Goal: Information Seeking & Learning: Check status

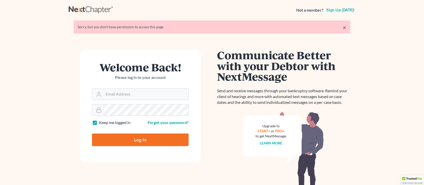
type input "[PERSON_NAME][EMAIL_ADDRESS][DOMAIN_NAME]"
click at [122, 136] on input "Log In" at bounding box center [140, 139] width 97 height 13
type input "Thinking..."
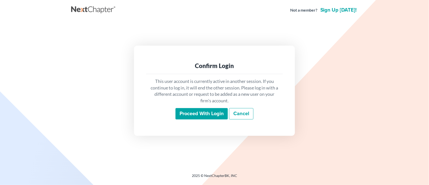
click at [182, 114] on input "Proceed with login" at bounding box center [202, 114] width 52 height 12
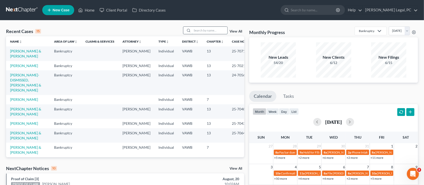
click at [220, 29] on input "search" at bounding box center [209, 30] width 35 height 7
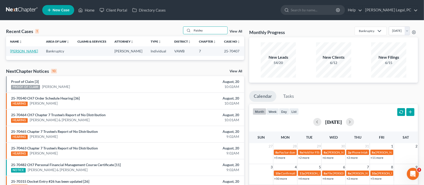
type input "Paisley"
click at [13, 50] on link "[PERSON_NAME]" at bounding box center [24, 51] width 28 height 4
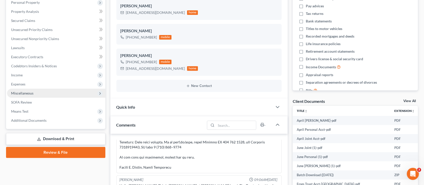
scroll to position [101, 0]
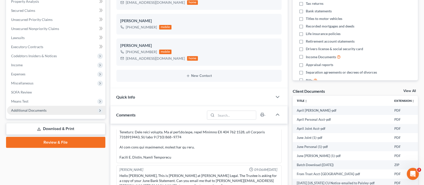
click at [38, 108] on span "Additional Documents" at bounding box center [28, 110] width 35 height 4
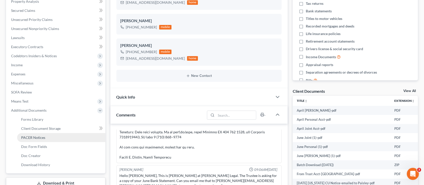
click at [39, 138] on span "PACER Notices" at bounding box center [33, 137] width 24 height 4
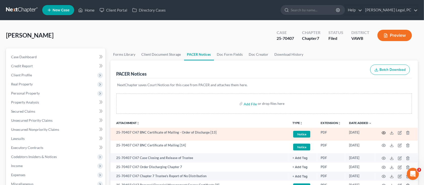
click at [385, 131] on icon "button" at bounding box center [384, 133] width 4 height 4
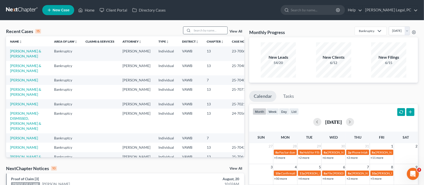
click at [213, 31] on input "search" at bounding box center [209, 30] width 35 height 7
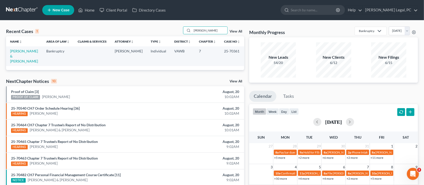
type input "DILLMAN"
click at [16, 52] on link "[PERSON_NAME] & [PERSON_NAME]" at bounding box center [24, 56] width 28 height 14
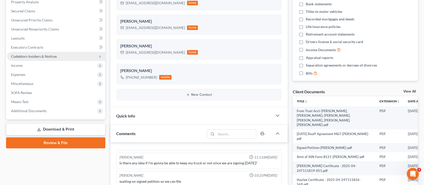
scroll to position [101, 0]
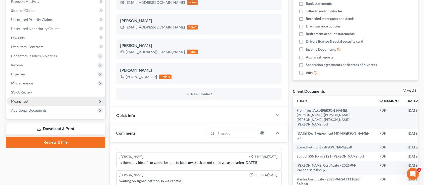
click at [41, 105] on span "Means Test" at bounding box center [56, 101] width 98 height 9
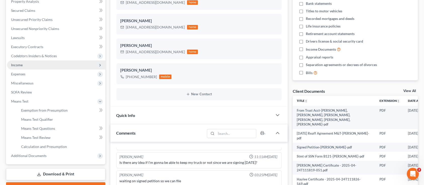
scroll to position [168, 0]
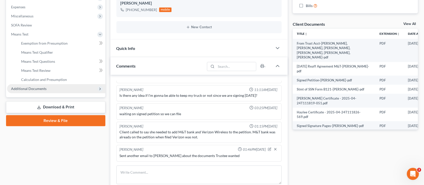
click at [25, 90] on span "Additional Documents" at bounding box center [28, 88] width 35 height 4
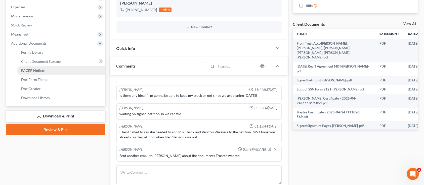
click at [24, 69] on span "PACER Notices" at bounding box center [33, 70] width 24 height 4
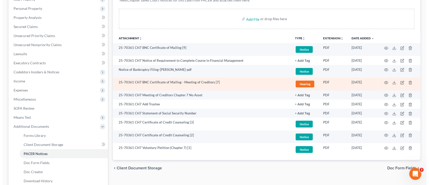
scroll to position [101, 0]
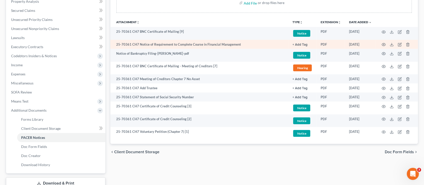
click at [229, 45] on td "25-70361 CH7 Notice of Requirement to Complete Course in Financial Management" at bounding box center [199, 44] width 178 height 9
click at [384, 43] on icon "button" at bounding box center [384, 44] width 4 height 3
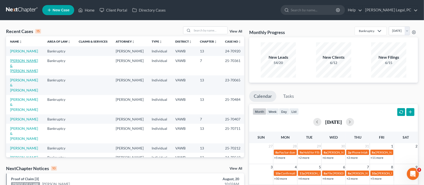
click at [11, 63] on link "[PERSON_NAME] & [PERSON_NAME]" at bounding box center [24, 65] width 28 height 14
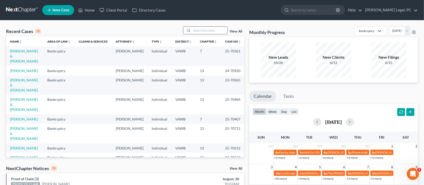
click at [208, 30] on input "search" at bounding box center [209, 30] width 35 height 7
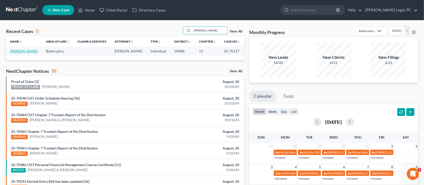
type input "[PERSON_NAME]"
click at [24, 50] on link "[PERSON_NAME]" at bounding box center [24, 51] width 28 height 4
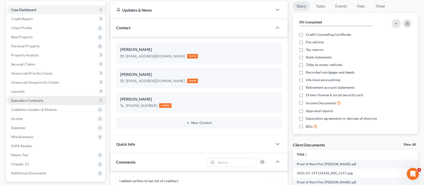
scroll to position [67, 0]
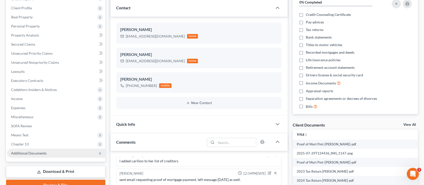
click at [31, 151] on span "Additional Documents" at bounding box center [28, 153] width 35 height 4
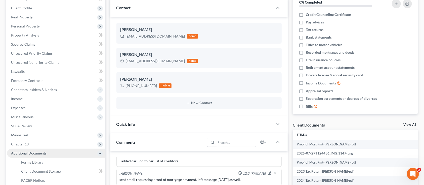
scroll to position [101, 0]
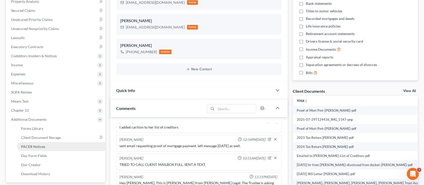
click at [31, 147] on span "PACER Notices" at bounding box center [33, 146] width 24 height 4
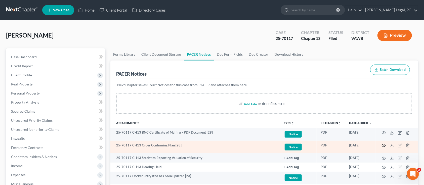
click at [382, 146] on icon "button" at bounding box center [384, 145] width 4 height 4
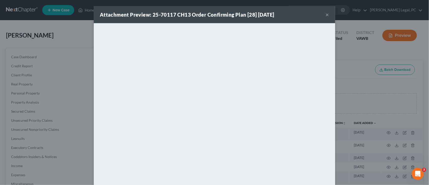
click at [326, 15] on button "×" at bounding box center [328, 15] width 4 height 6
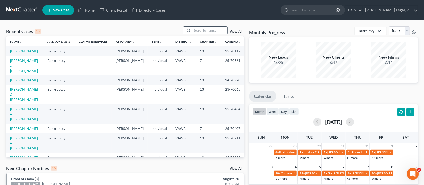
click at [202, 32] on input "search" at bounding box center [209, 30] width 35 height 7
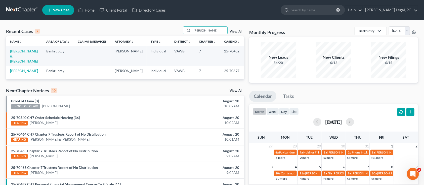
type input "KELLEY"
click at [20, 52] on link "[PERSON_NAME] & [PERSON_NAME]" at bounding box center [24, 56] width 28 height 14
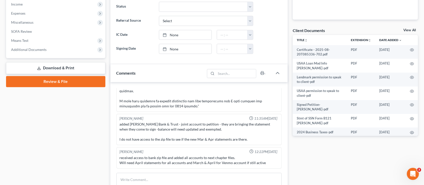
scroll to position [168, 0]
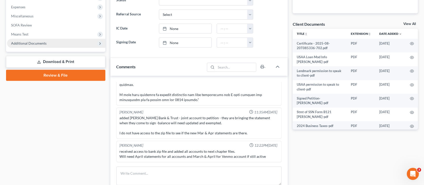
click at [21, 46] on span "Additional Documents" at bounding box center [56, 43] width 98 height 9
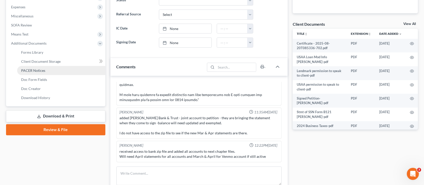
click at [37, 70] on span "PACER Notices" at bounding box center [33, 70] width 24 height 4
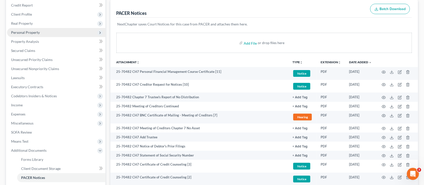
scroll to position [67, 0]
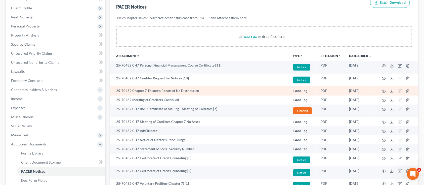
click at [386, 90] on td at bounding box center [397, 90] width 42 height 9
click at [384, 92] on icon "button" at bounding box center [384, 91] width 4 height 4
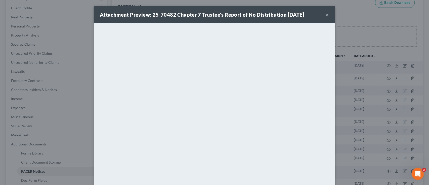
click at [326, 14] on button "×" at bounding box center [328, 15] width 4 height 6
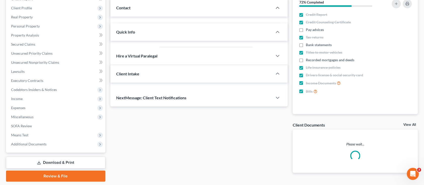
scroll to position [136, 0]
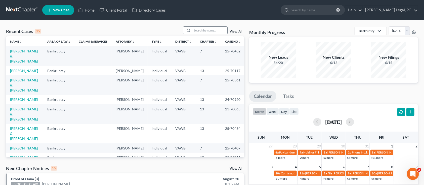
click at [200, 28] on input "search" at bounding box center [209, 30] width 35 height 7
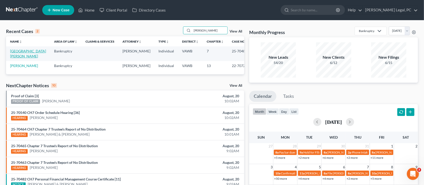
type input "MONTGOMERY"
click at [13, 51] on link "Montgomery, April" at bounding box center [28, 53] width 36 height 9
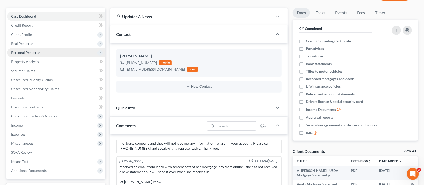
scroll to position [67, 0]
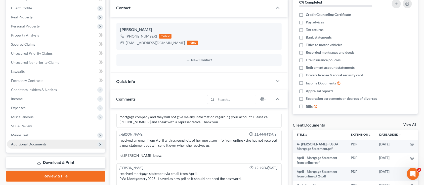
click at [37, 143] on span "Additional Documents" at bounding box center [28, 144] width 35 height 4
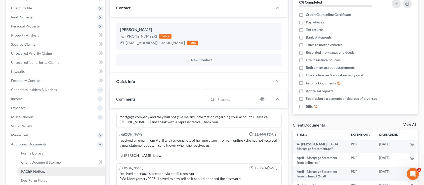
click at [37, 171] on span "PACER Notices" at bounding box center [33, 171] width 24 height 4
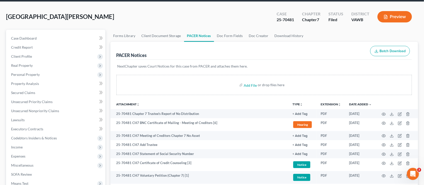
scroll to position [33, 0]
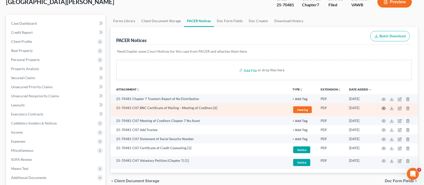
click at [383, 107] on icon "button" at bounding box center [384, 108] width 4 height 4
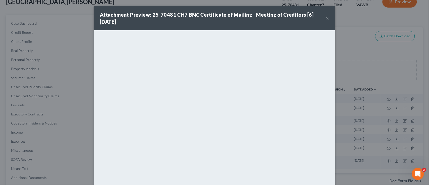
click at [326, 19] on button "×" at bounding box center [328, 18] width 4 height 6
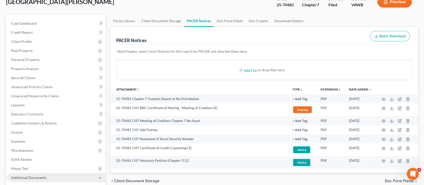
click at [23, 176] on span "Additional Documents" at bounding box center [28, 177] width 35 height 4
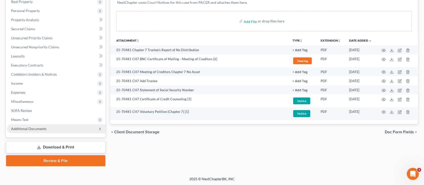
click at [20, 128] on span "Additional Documents" at bounding box center [28, 128] width 35 height 4
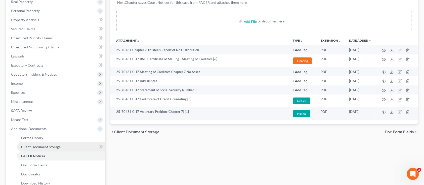
click at [23, 145] on span "Client Document Storage" at bounding box center [41, 146] width 40 height 4
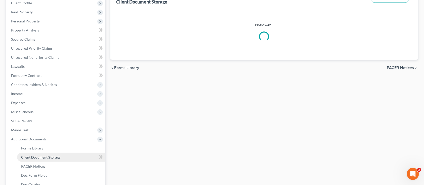
select select "0"
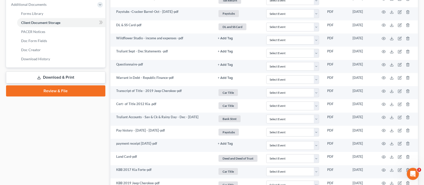
scroll to position [168, 0]
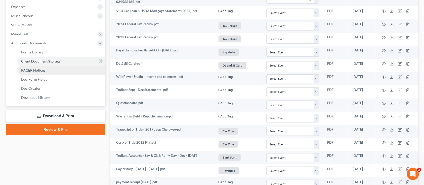
click at [38, 71] on span "PACER Notices" at bounding box center [33, 70] width 24 height 4
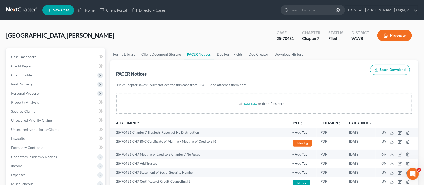
scroll to position [33, 0]
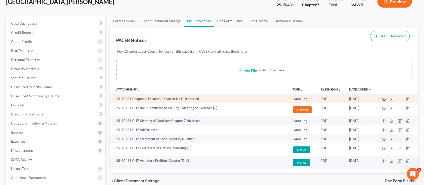
click at [383, 98] on icon "button" at bounding box center [384, 99] width 4 height 4
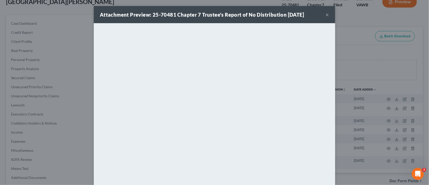
click at [326, 13] on button "×" at bounding box center [328, 15] width 4 height 6
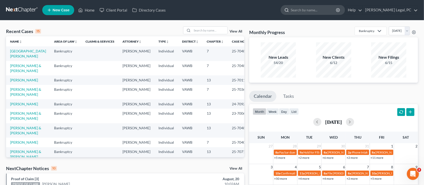
click at [310, 12] on input "search" at bounding box center [314, 9] width 46 height 9
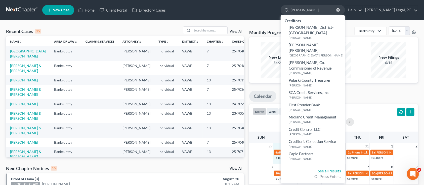
drag, startPoint x: 293, startPoint y: 147, endPoint x: 316, endPoint y: 149, distance: 23.2
click at [316, 149] on div "Home New Case Client Portal Directory Cases [PERSON_NAME] Legal, PC [PERSON_NAM…" at bounding box center [212, 181] width 424 height 362
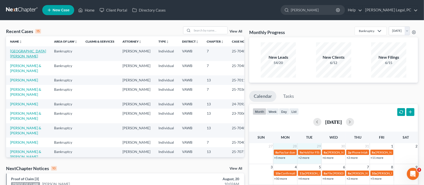
type input "[PERSON_NAME]"
click at [15, 49] on link "[GEOGRAPHIC_DATA][PERSON_NAME]" at bounding box center [28, 53] width 36 height 9
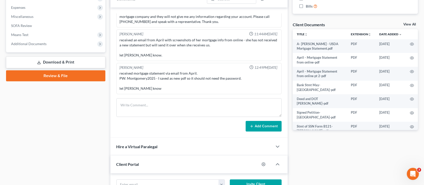
scroll to position [168, 0]
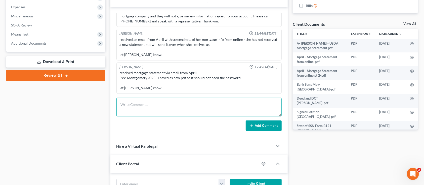
click at [141, 106] on textarea at bounding box center [198, 107] width 165 height 19
type textarea "Sent email reminder about FM course"
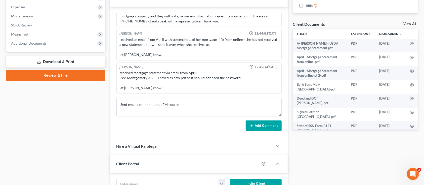
click at [277, 126] on button "Add Comment" at bounding box center [264, 125] width 36 height 11
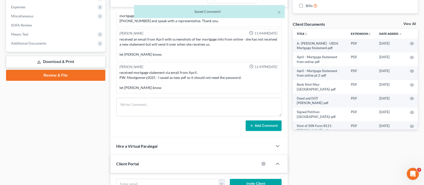
scroll to position [245, 0]
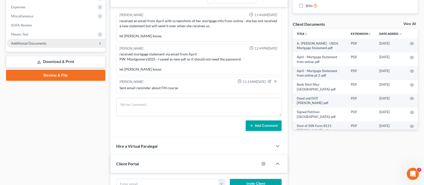
click at [33, 43] on span "Additional Documents" at bounding box center [28, 43] width 35 height 4
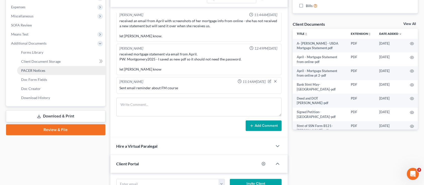
click at [22, 69] on span "PACER Notices" at bounding box center [33, 70] width 24 height 4
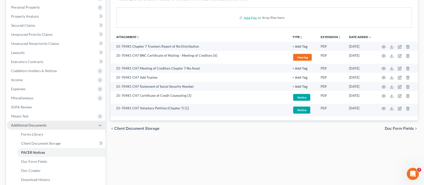
scroll to position [101, 0]
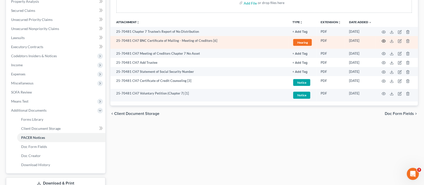
click at [384, 40] on icon "button" at bounding box center [384, 41] width 4 height 4
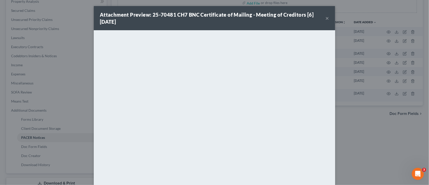
click at [326, 18] on button "×" at bounding box center [328, 18] width 4 height 6
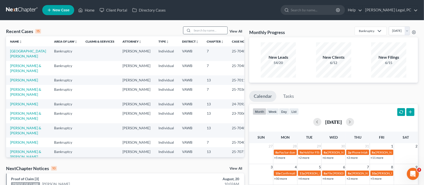
click at [192, 30] on input "search" at bounding box center [209, 30] width 35 height 7
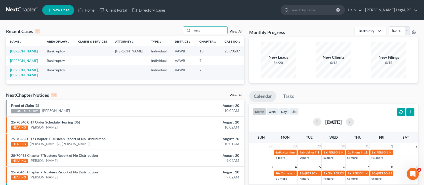
type input "west"
click at [11, 51] on link "[PERSON_NAME]" at bounding box center [24, 51] width 28 height 4
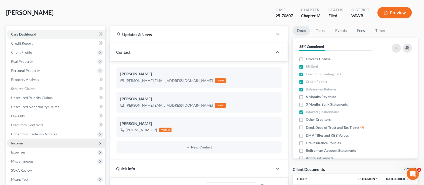
scroll to position [67, 0]
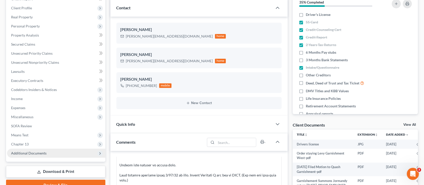
click at [38, 151] on span "Additional Documents" at bounding box center [28, 153] width 35 height 4
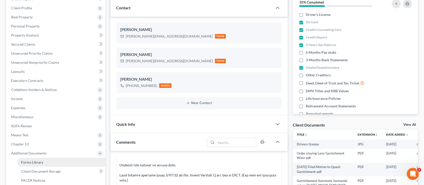
scroll to position [101, 0]
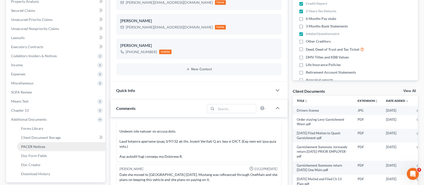
click at [28, 146] on span "PACER Notices" at bounding box center [33, 146] width 24 height 4
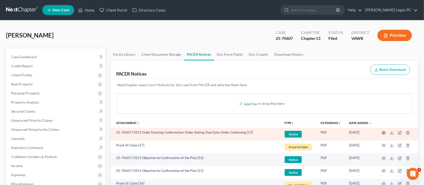
click at [384, 133] on icon "button" at bounding box center [384, 133] width 4 height 4
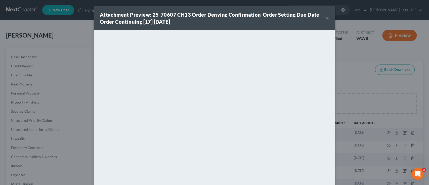
click at [326, 17] on button "×" at bounding box center [328, 18] width 4 height 6
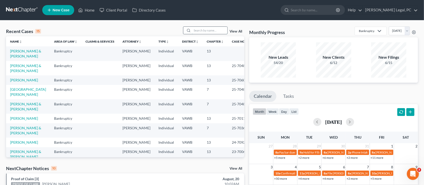
click at [214, 32] on input "search" at bounding box center [209, 30] width 35 height 7
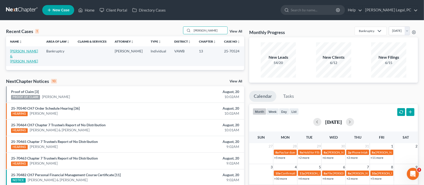
type input "[PERSON_NAME]"
click at [35, 50] on link "[PERSON_NAME] & [PERSON_NAME]" at bounding box center [24, 56] width 28 height 14
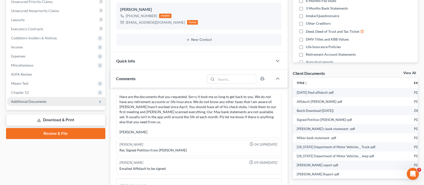
scroll to position [134, 0]
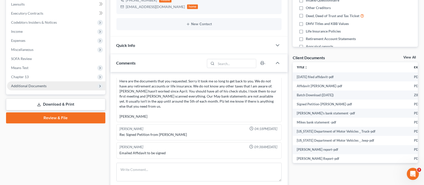
click at [50, 84] on span "Additional Documents" at bounding box center [56, 85] width 98 height 9
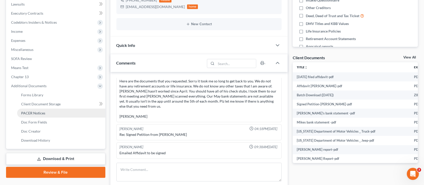
click at [26, 114] on span "PACER Notices" at bounding box center [33, 113] width 24 height 4
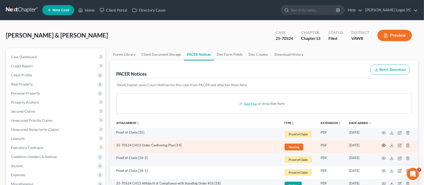
click at [385, 145] on icon "button" at bounding box center [384, 145] width 4 height 4
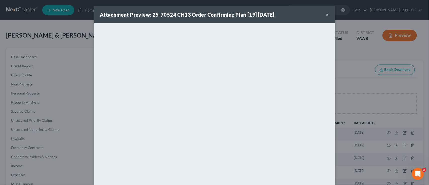
click at [326, 13] on button "×" at bounding box center [328, 15] width 4 height 6
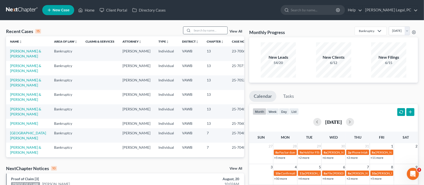
click at [219, 32] on input "search" at bounding box center [209, 30] width 35 height 7
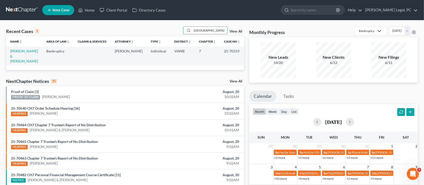
type input "ATEN"
click at [19, 54] on td "[PERSON_NAME] & [PERSON_NAME]" at bounding box center [24, 55] width 36 height 19
click at [15, 51] on link "[PERSON_NAME] & [PERSON_NAME]" at bounding box center [24, 56] width 28 height 14
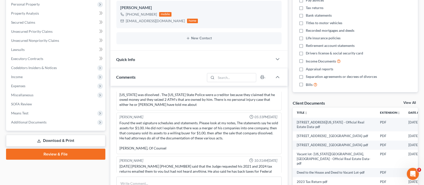
scroll to position [101, 0]
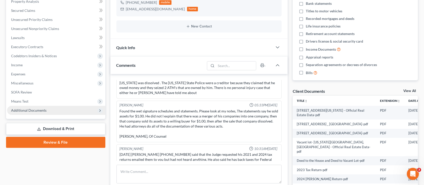
click at [30, 108] on span "Additional Documents" at bounding box center [28, 110] width 35 height 4
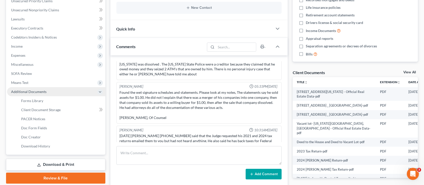
scroll to position [134, 0]
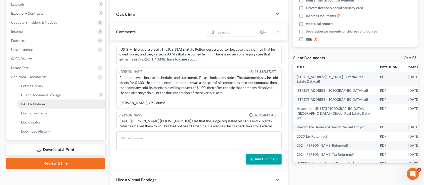
click at [29, 102] on span "PACER Notices" at bounding box center [33, 104] width 24 height 4
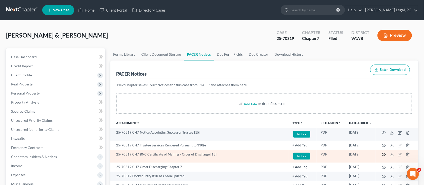
click at [385, 153] on icon "button" at bounding box center [384, 154] width 4 height 4
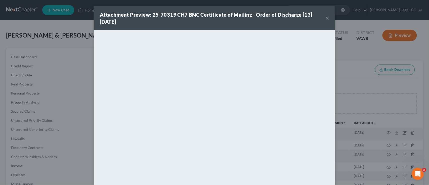
click at [326, 18] on button "×" at bounding box center [328, 18] width 4 height 6
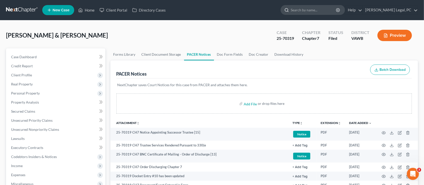
click at [327, 10] on input "search" at bounding box center [314, 9] width 46 height 9
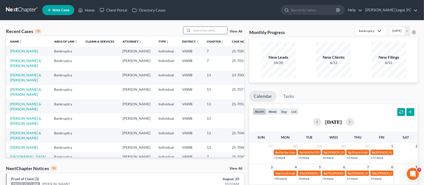
click at [207, 32] on input "search" at bounding box center [209, 30] width 35 height 7
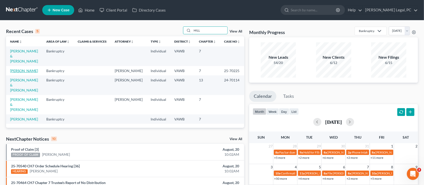
type input "HILL"
click at [14, 68] on link "[PERSON_NAME]" at bounding box center [24, 70] width 28 height 4
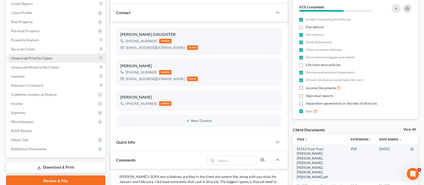
scroll to position [101, 0]
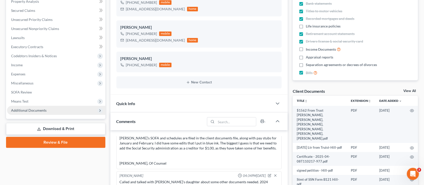
click at [38, 106] on span "Additional Documents" at bounding box center [56, 110] width 98 height 9
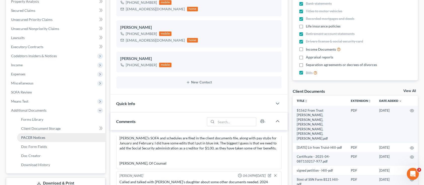
click at [38, 137] on span "PACER Notices" at bounding box center [33, 137] width 24 height 4
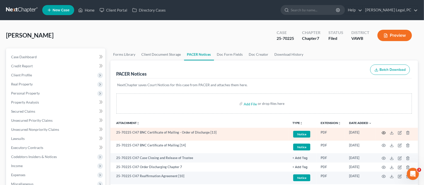
click at [383, 133] on icon "button" at bounding box center [384, 133] width 4 height 4
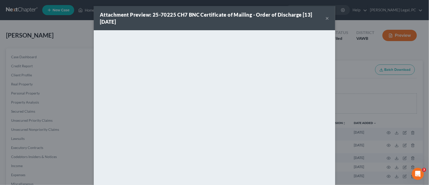
drag, startPoint x: 322, startPoint y: 22, endPoint x: 328, endPoint y: 20, distance: 6.2
click at [328, 20] on div "Attachment Preview: 25-70225 CH7 BNC Certificate of Mailing - Order of Discharg…" at bounding box center [215, 18] width 242 height 24
click at [326, 19] on button "×" at bounding box center [328, 18] width 4 height 6
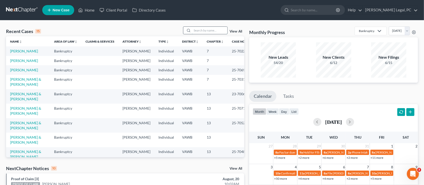
click at [196, 33] on input "search" at bounding box center [209, 30] width 35 height 7
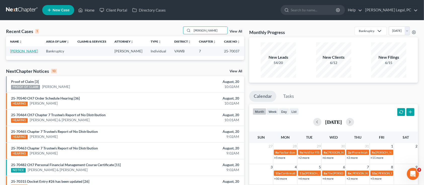
type input "GOENS"
click at [19, 50] on link "[PERSON_NAME]" at bounding box center [24, 51] width 28 height 4
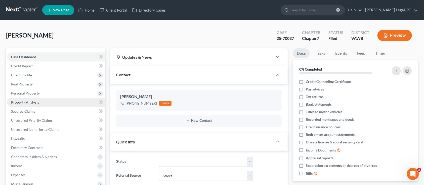
scroll to position [101, 0]
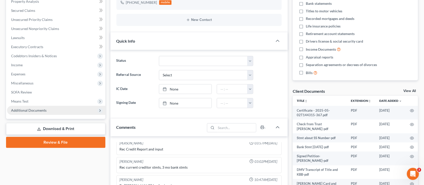
click at [22, 112] on span "Additional Documents" at bounding box center [28, 110] width 35 height 4
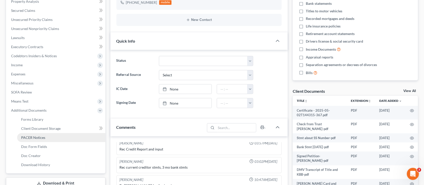
click at [26, 135] on span "PACER Notices" at bounding box center [33, 137] width 24 height 4
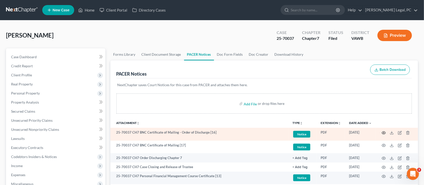
click at [383, 132] on icon "button" at bounding box center [384, 133] width 4 height 4
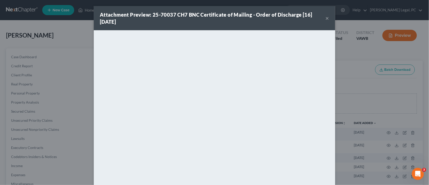
click at [326, 19] on button "×" at bounding box center [328, 18] width 4 height 6
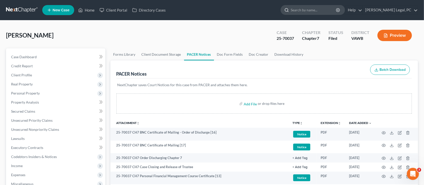
click at [314, 12] on input "search" at bounding box center [314, 9] width 46 height 9
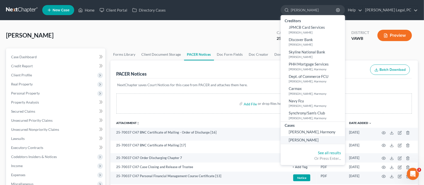
type input "HARMON"
click at [319, 140] on span "[PERSON_NAME]" at bounding box center [304, 139] width 30 height 5
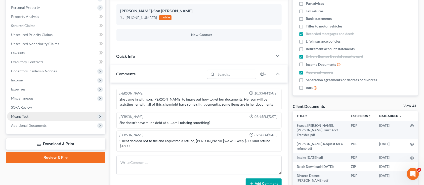
scroll to position [101, 0]
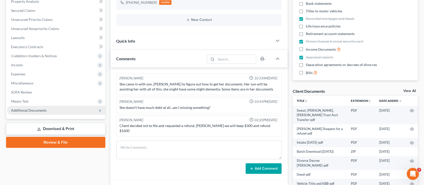
click at [24, 110] on span "Additional Documents" at bounding box center [28, 110] width 35 height 4
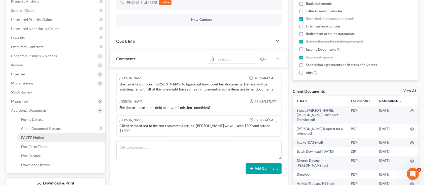
click at [25, 136] on span "PACER Notices" at bounding box center [33, 137] width 24 height 4
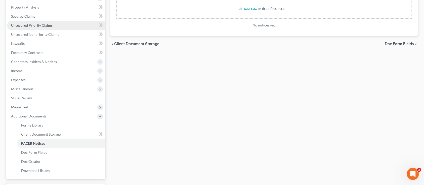
scroll to position [101, 0]
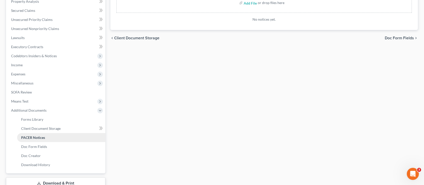
click at [26, 138] on span "PACER Notices" at bounding box center [33, 137] width 24 height 4
click at [50, 133] on link "PACER Notices" at bounding box center [61, 137] width 88 height 9
click at [50, 136] on link "PACER Notices" at bounding box center [61, 137] width 88 height 9
click at [47, 129] on span "Client Document Storage" at bounding box center [41, 128] width 40 height 4
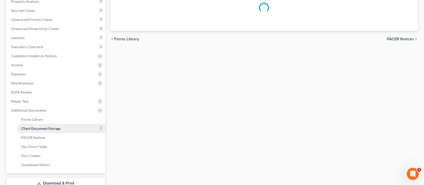
scroll to position [29, 0]
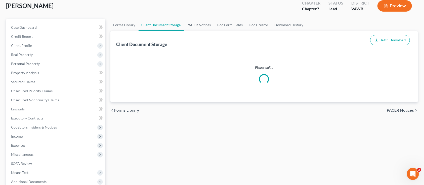
select select "0"
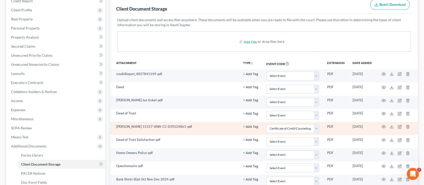
scroll to position [67, 0]
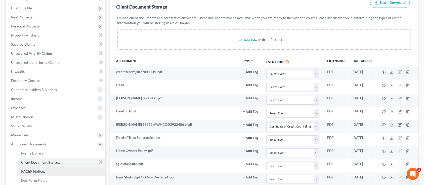
click at [29, 171] on span "PACER Notices" at bounding box center [33, 171] width 24 height 4
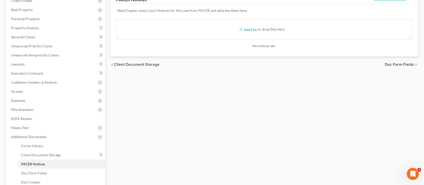
scroll to position [134, 0]
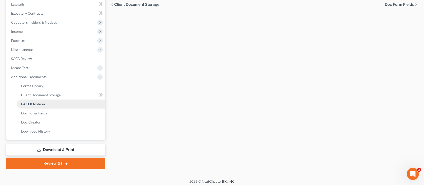
click at [27, 103] on span "PACER Notices" at bounding box center [33, 104] width 24 height 4
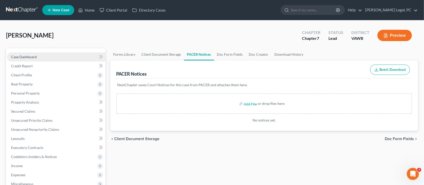
click at [16, 56] on span "Case Dashboard" at bounding box center [24, 57] width 26 height 4
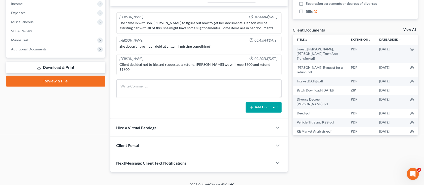
scroll to position [163, 0]
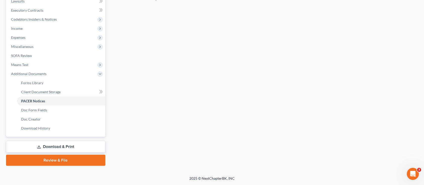
scroll to position [136, 0]
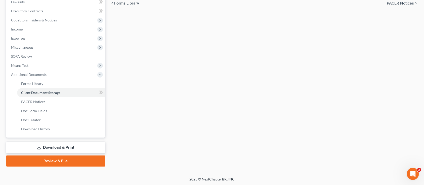
scroll to position [67, 0]
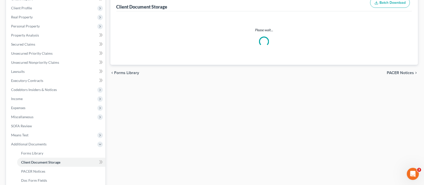
select select "0"
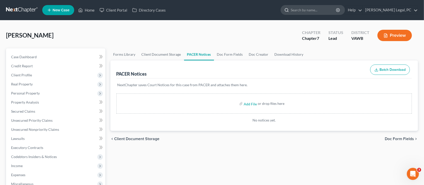
click at [314, 12] on input "search" at bounding box center [314, 9] width 46 height 9
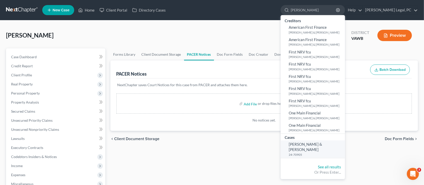
type input "FOSTER"
click at [320, 142] on span "[PERSON_NAME] & [PERSON_NAME]" at bounding box center [305, 147] width 33 height 10
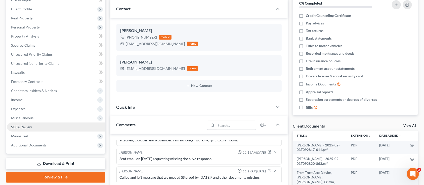
scroll to position [67, 0]
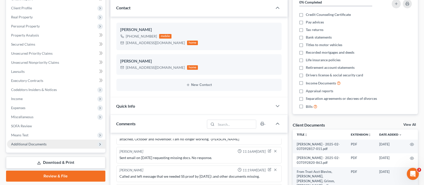
click at [36, 142] on span "Additional Documents" at bounding box center [28, 144] width 35 height 4
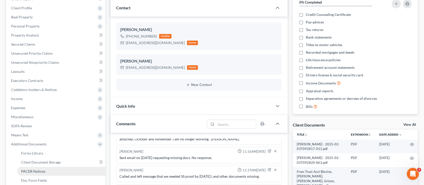
click at [34, 167] on link "PACER Notices" at bounding box center [61, 171] width 88 height 9
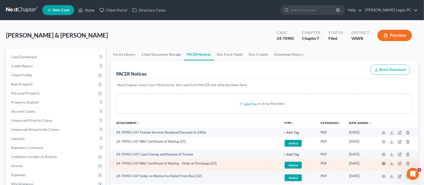
click at [385, 165] on icon "button" at bounding box center [384, 163] width 4 height 4
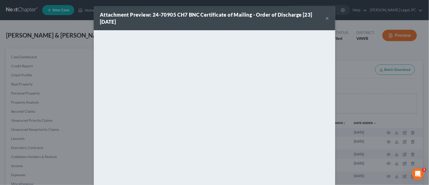
click at [333, 16] on div "Attachment Preview: 24-70905 CH7 BNC Certificate of Mailing - Order of Discharg…" at bounding box center [214, 92] width 429 height 185
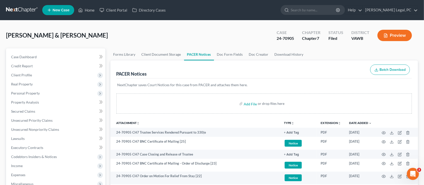
click at [336, 5] on div at bounding box center [313, 10] width 64 height 10
click at [312, 4] on ul "New Case Home Client Portal Directory Cases - No Result - See all results Or Pr…" at bounding box center [230, 10] width 376 height 13
click at [308, 14] on input "search" at bounding box center [314, 9] width 46 height 9
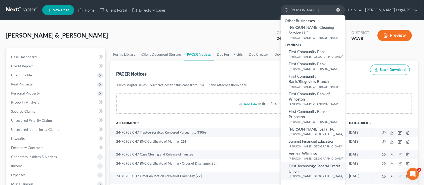
scroll to position [33, 0]
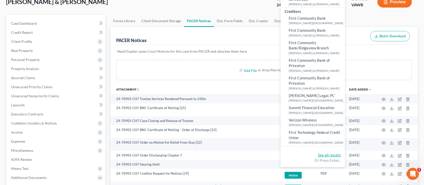
type input "[PERSON_NAME]"
click at [341, 152] on link "See all results" at bounding box center [329, 154] width 23 height 5
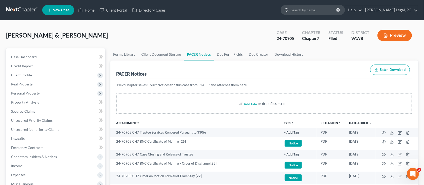
click at [317, 10] on input "search" at bounding box center [314, 9] width 46 height 9
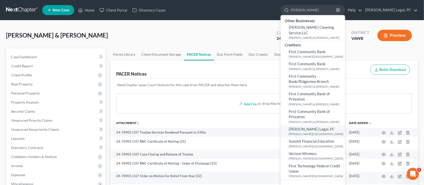
type input "[PERSON_NAME]"
click at [341, 184] on link "See all results" at bounding box center [329, 188] width 23 height 5
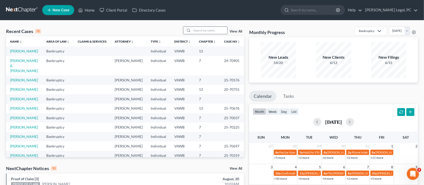
click at [201, 32] on input "search" at bounding box center [209, 30] width 35 height 7
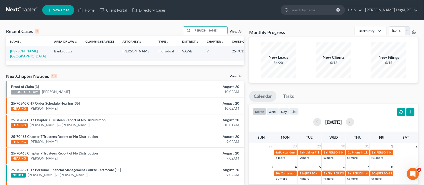
type input "[PERSON_NAME]"
click at [20, 49] on link "[PERSON_NAME][GEOGRAPHIC_DATA]" at bounding box center [28, 53] width 36 height 9
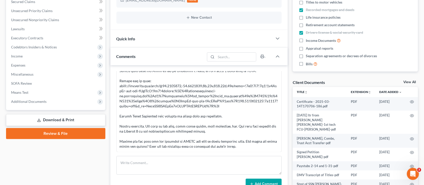
scroll to position [168, 0]
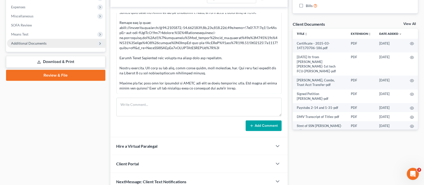
click at [27, 42] on span "Additional Documents" at bounding box center [28, 43] width 35 height 4
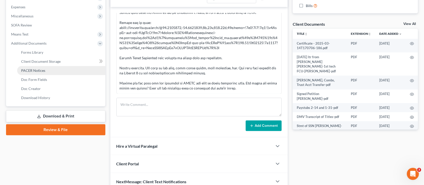
click at [33, 69] on span "PACER Notices" at bounding box center [33, 70] width 24 height 4
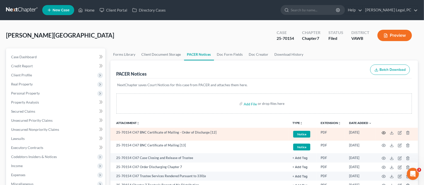
click at [382, 132] on icon "button" at bounding box center [384, 132] width 4 height 3
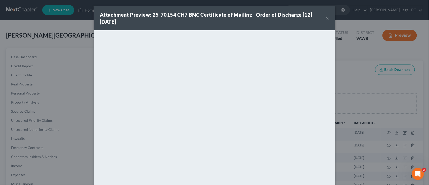
click at [326, 18] on button "×" at bounding box center [328, 18] width 4 height 6
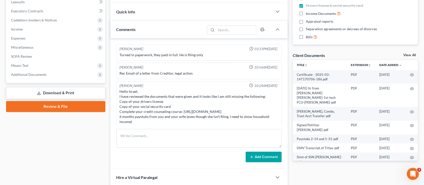
scroll to position [228, 0]
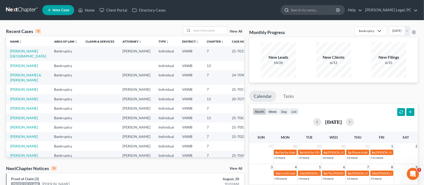
click at [324, 10] on input "search" at bounding box center [314, 9] width 46 height 9
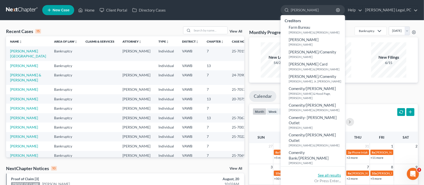
type input "[PERSON_NAME]"
click at [341, 173] on link "See all results" at bounding box center [329, 175] width 23 height 5
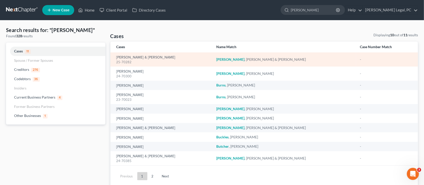
click at [173, 58] on div "[PERSON_NAME] & [PERSON_NAME] 25-70282" at bounding box center [162, 60] width 92 height 10
click at [239, 61] on div "[PERSON_NAME] & [PERSON_NAME]" at bounding box center [284, 59] width 136 height 5
click at [127, 56] on link "[PERSON_NAME] & [PERSON_NAME]" at bounding box center [145, 58] width 59 height 4
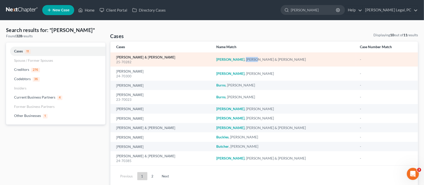
click at [127, 56] on link "[PERSON_NAME] & [PERSON_NAME]" at bounding box center [145, 58] width 59 height 4
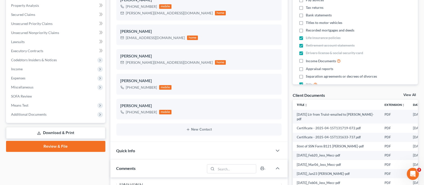
scroll to position [101, 0]
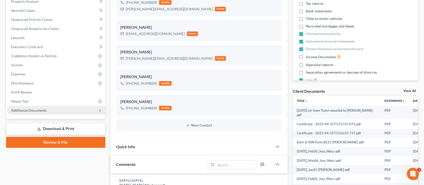
click at [42, 111] on span "Additional Documents" at bounding box center [28, 110] width 35 height 4
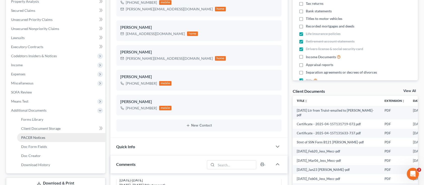
click at [41, 137] on span "PACER Notices" at bounding box center [33, 137] width 24 height 4
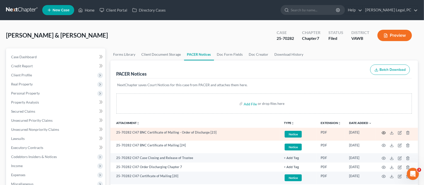
click at [384, 131] on icon "button" at bounding box center [384, 133] width 4 height 4
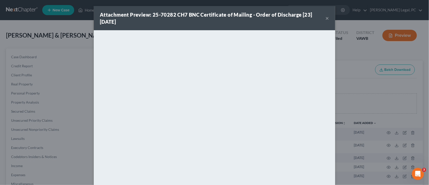
click at [327, 16] on button "×" at bounding box center [328, 18] width 4 height 6
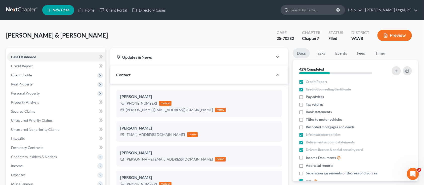
click at [315, 11] on input "search" at bounding box center [314, 9] width 46 height 9
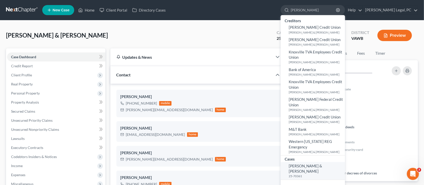
type input "[PERSON_NAME]"
click at [322, 163] on span "[PERSON_NAME] & [PERSON_NAME]" at bounding box center [305, 168] width 33 height 10
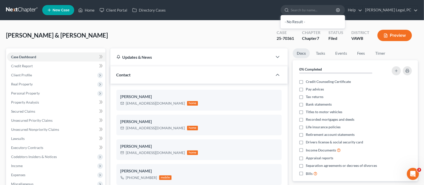
click at [329, 160] on li "Appraisal reports" at bounding box center [355, 158] width 125 height 8
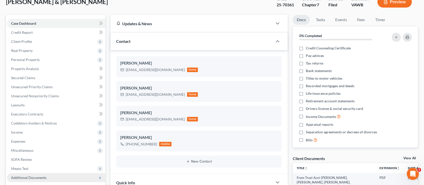
scroll to position [67, 0]
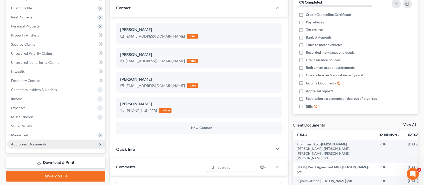
click at [74, 143] on span "Additional Documents" at bounding box center [56, 143] width 98 height 9
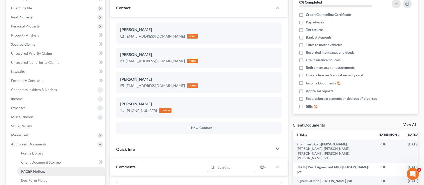
click at [26, 172] on span "PACER Notices" at bounding box center [33, 171] width 24 height 4
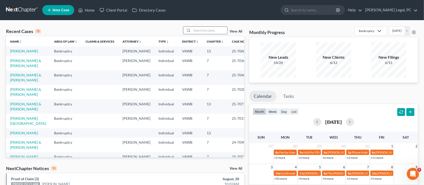
click at [219, 33] on input "search" at bounding box center [209, 30] width 35 height 7
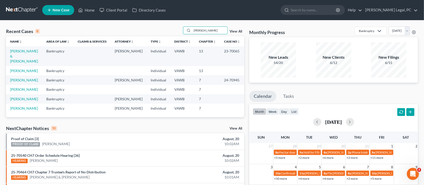
type input "[PERSON_NAME]"
click at [18, 75] on td "[PERSON_NAME]" at bounding box center [24, 79] width 36 height 9
click at [18, 78] on link "[PERSON_NAME]" at bounding box center [24, 80] width 28 height 4
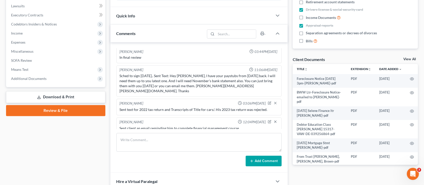
scroll to position [134, 0]
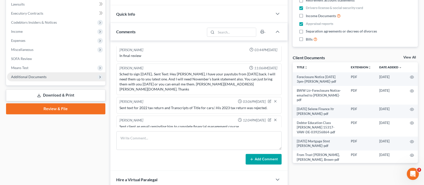
click at [23, 76] on span "Additional Documents" at bounding box center [28, 76] width 35 height 4
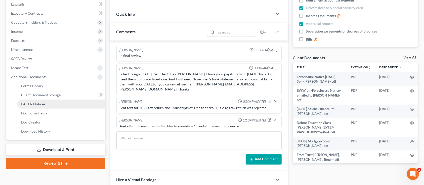
click at [31, 105] on span "PACER Notices" at bounding box center [33, 104] width 24 height 4
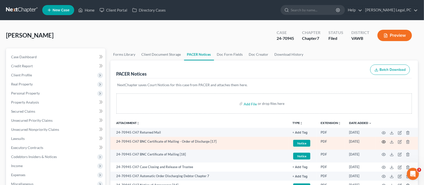
click at [385, 141] on icon "button" at bounding box center [384, 142] width 4 height 4
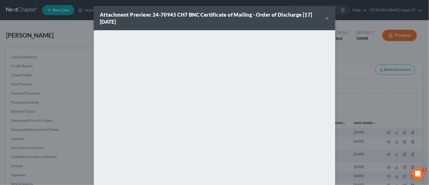
click at [326, 19] on button "×" at bounding box center [328, 18] width 4 height 6
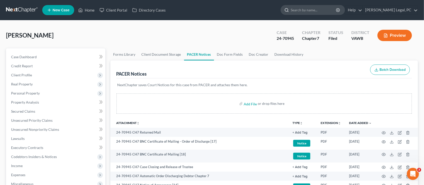
click at [317, 10] on input "search" at bounding box center [314, 9] width 46 height 9
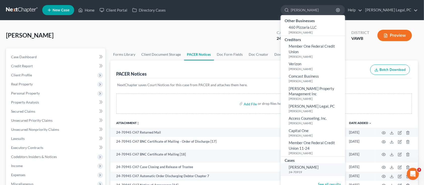
type input "[PERSON_NAME]"
click at [333, 163] on link "[PERSON_NAME] 24-70919" at bounding box center [313, 169] width 64 height 12
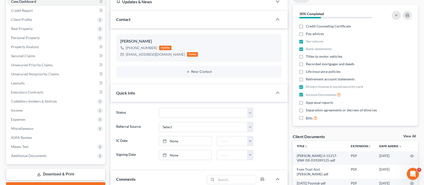
scroll to position [67, 0]
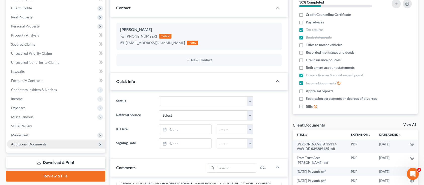
click at [21, 144] on span "Additional Documents" at bounding box center [28, 144] width 35 height 4
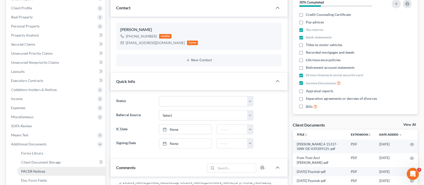
click at [27, 167] on link "PACER Notices" at bounding box center [61, 171] width 88 height 9
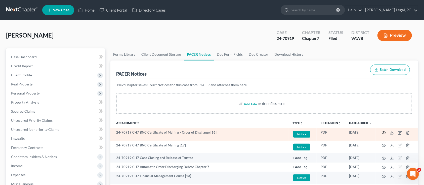
click at [385, 131] on icon "button" at bounding box center [384, 133] width 4 height 4
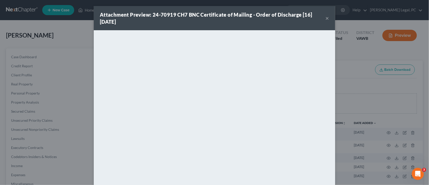
click at [326, 19] on button "×" at bounding box center [328, 18] width 4 height 6
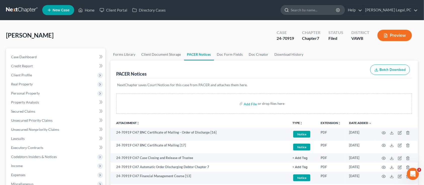
click at [314, 14] on input "search" at bounding box center [314, 9] width 46 height 9
type input "HULL"
click at [289, 8] on icon at bounding box center [287, 10] width 5 height 5
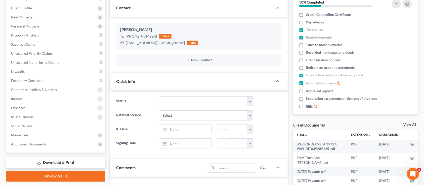
scroll to position [36, 0]
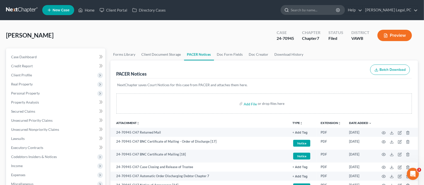
click at [326, 10] on input "search" at bounding box center [314, 9] width 46 height 9
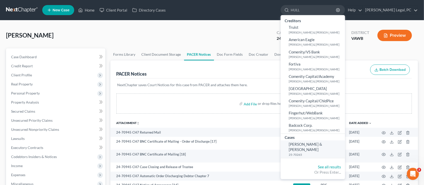
type input "HULL"
click at [322, 143] on span "[PERSON_NAME] & [PERSON_NAME]" at bounding box center [305, 147] width 33 height 10
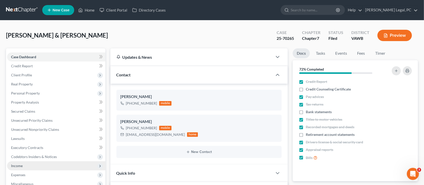
scroll to position [67, 0]
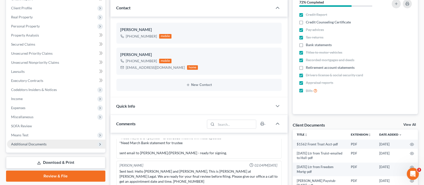
click at [19, 142] on span "Additional Documents" at bounding box center [28, 144] width 35 height 4
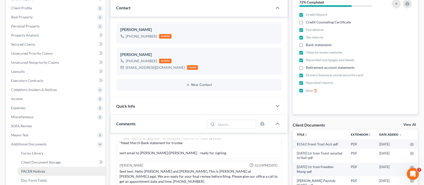
click at [26, 169] on span "PACER Notices" at bounding box center [33, 171] width 24 height 4
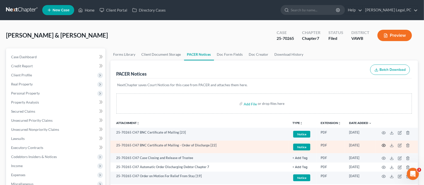
click at [383, 146] on icon "button" at bounding box center [384, 145] width 4 height 4
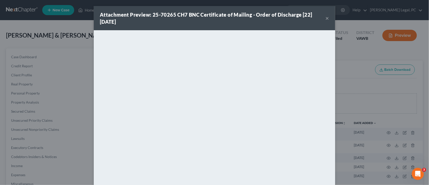
click at [326, 17] on button "×" at bounding box center [328, 18] width 4 height 6
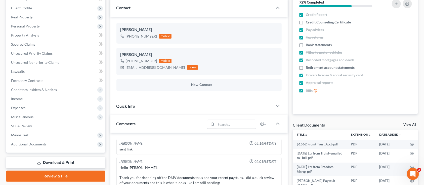
scroll to position [377, 0]
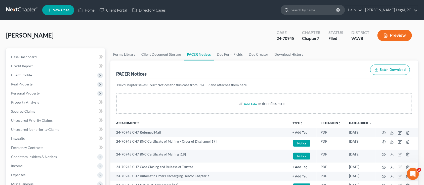
click at [313, 13] on input "search" at bounding box center [314, 9] width 46 height 9
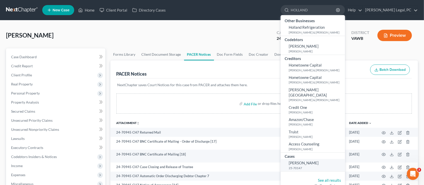
type input "HOLLAND"
click at [319, 166] on small "25-70147" at bounding box center [316, 168] width 55 height 4
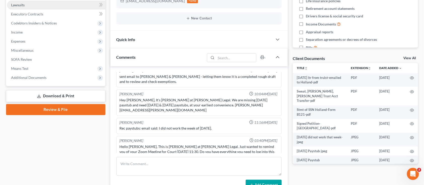
scroll to position [134, 0]
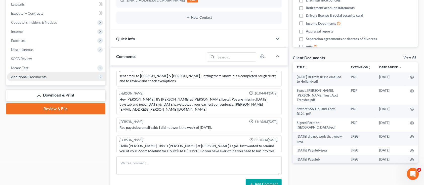
click at [35, 76] on span "Additional Documents" at bounding box center [28, 76] width 35 height 4
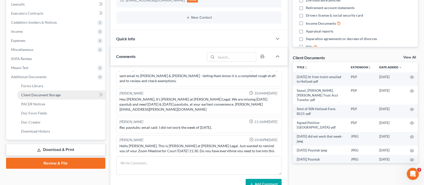
click at [59, 93] on span "Client Document Storage" at bounding box center [41, 95] width 40 height 4
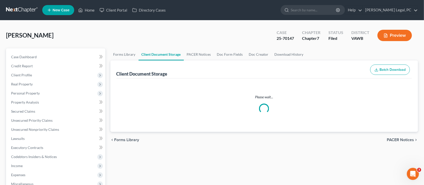
select select "0"
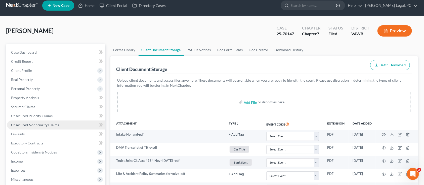
scroll to position [101, 0]
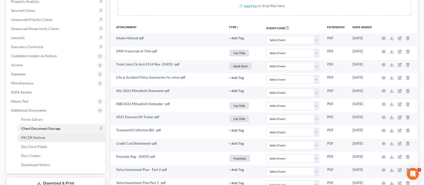
click at [42, 133] on link "PACER Notices" at bounding box center [61, 137] width 88 height 9
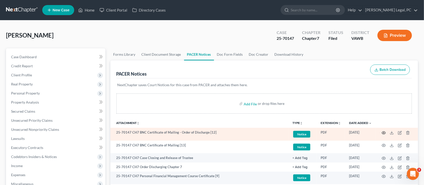
click at [384, 132] on circle "button" at bounding box center [383, 132] width 1 height 1
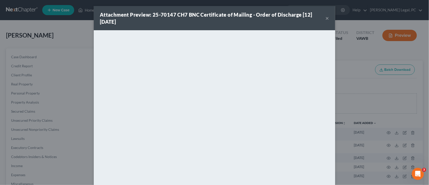
click at [326, 19] on button "×" at bounding box center [328, 18] width 4 height 6
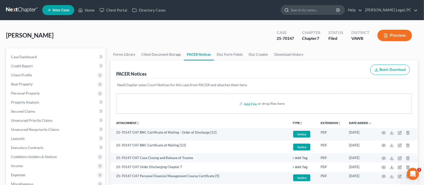
click at [313, 8] on input "search" at bounding box center [314, 9] width 46 height 9
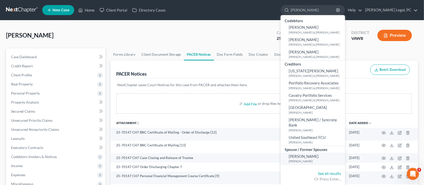
type input "[PERSON_NAME]"
click at [341, 171] on link "See all results" at bounding box center [329, 173] width 23 height 5
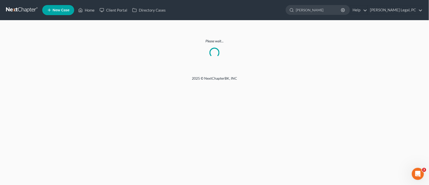
click at [74, 83] on div "2025 © NextChapterBK, INC" at bounding box center [214, 80] width 287 height 9
